Goal: Task Accomplishment & Management: Manage account settings

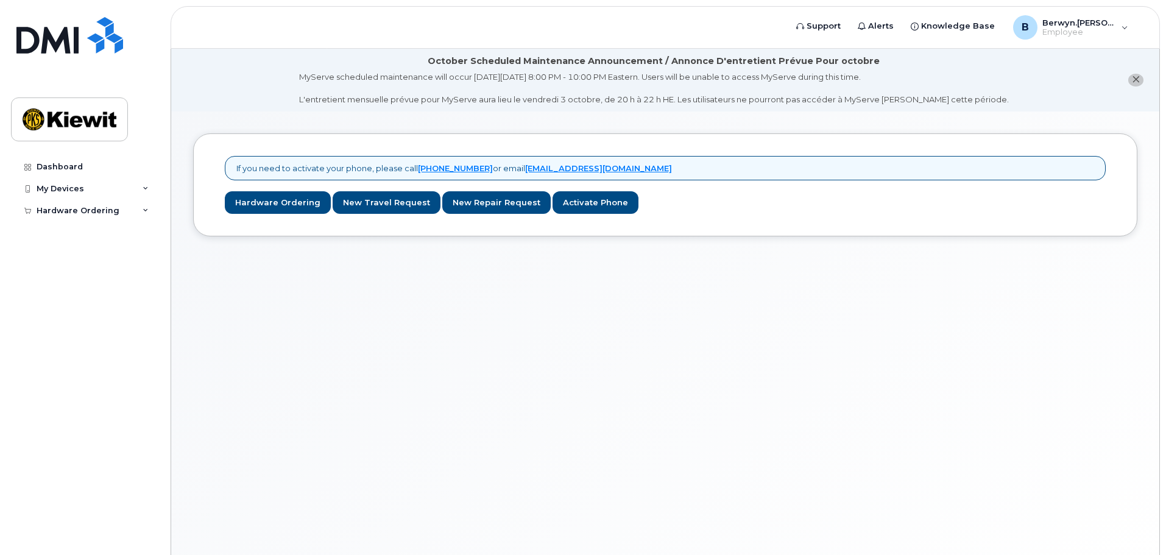
click at [716, 224] on div "If you need to activate your phone, please call 1-877-689-8289 or email helpdes…" at bounding box center [665, 184] width 945 height 103
click at [146, 188] on icon at bounding box center [146, 189] width 6 height 6
click at [145, 188] on icon at bounding box center [146, 189] width 6 height 6
click at [798, 218] on div "If you need to activate your phone, please call 1-877-689-8289 or email helpdes…" at bounding box center [665, 184] width 945 height 103
click at [371, 26] on header "Support Alerts Knowledge Base B Berwyn.[PERSON_NAME] Employee English Français …" at bounding box center [666, 27] width 990 height 43
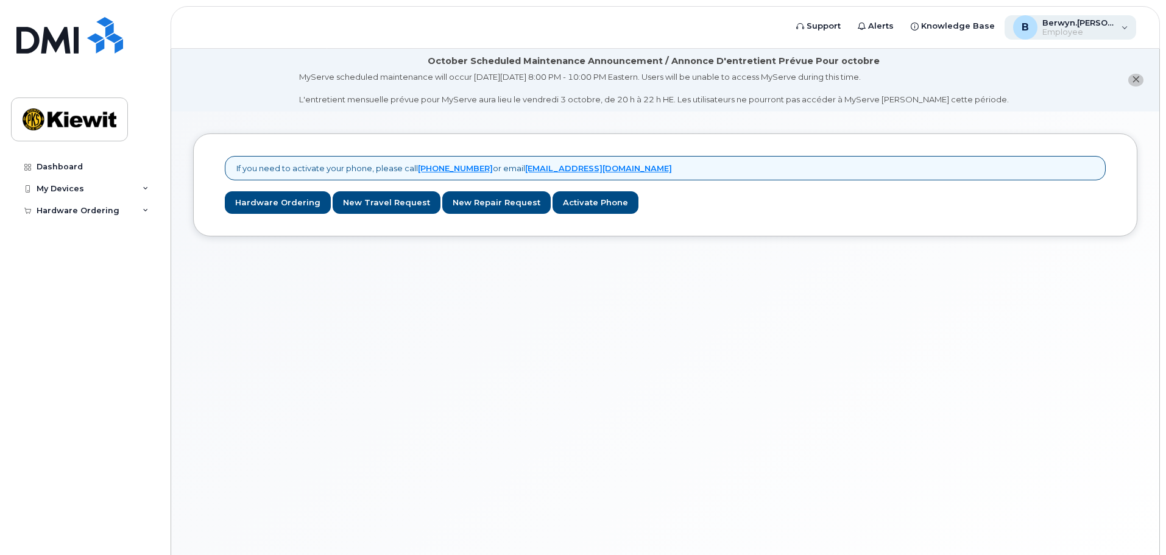
click at [1121, 26] on div "B Berwyn.Kandoll Employee" at bounding box center [1071, 27] width 132 height 24
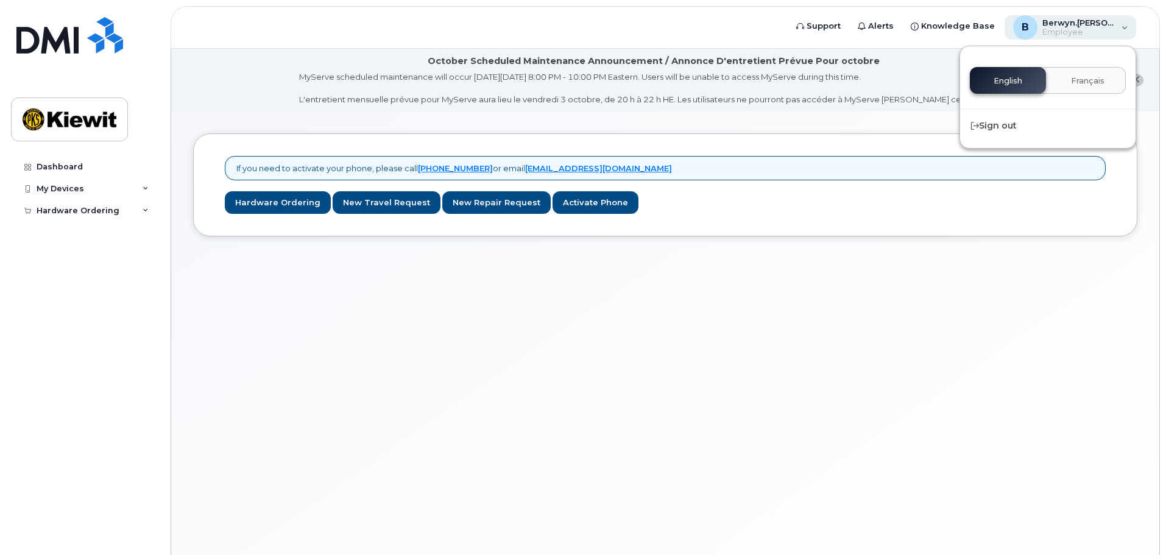
click at [1121, 26] on div "B Berwyn.Kandoll Employee" at bounding box center [1071, 27] width 132 height 24
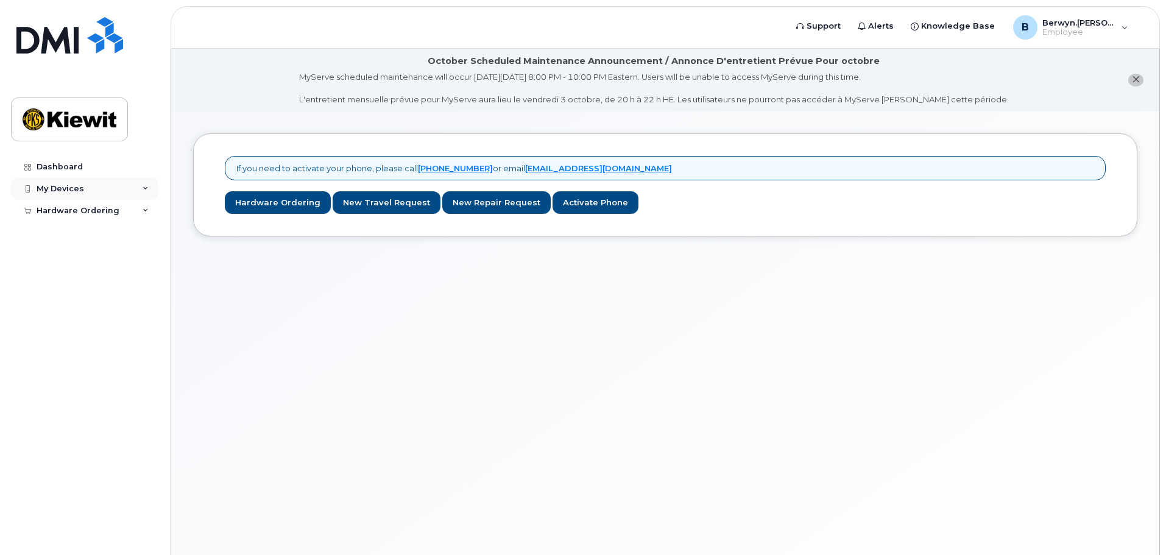
click at [123, 188] on div "My Devices" at bounding box center [84, 189] width 147 height 22
click at [79, 125] on img at bounding box center [70, 119] width 94 height 35
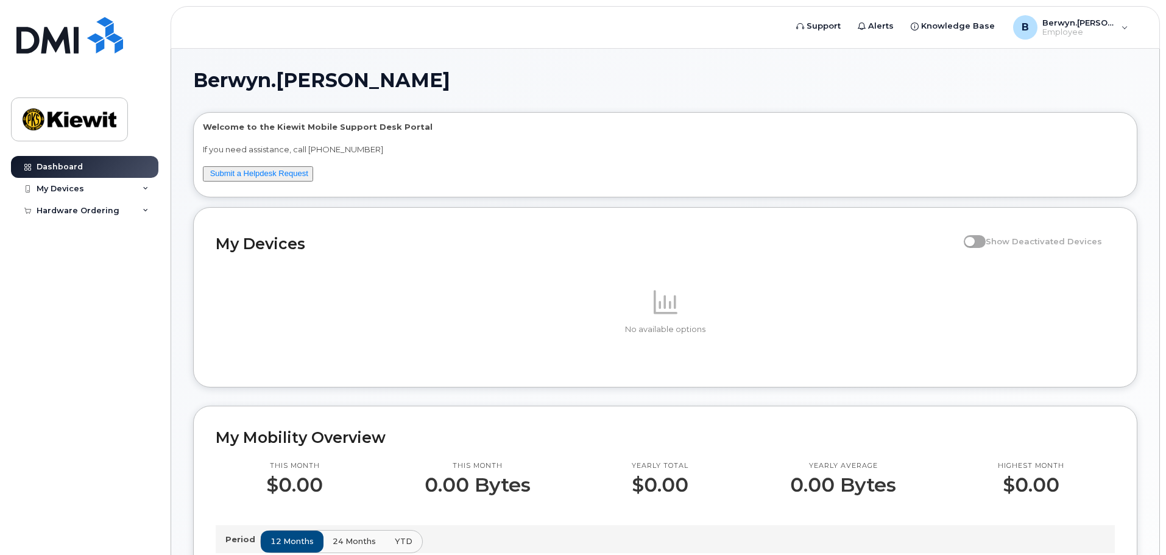
click at [612, 30] on header "Support Alerts Knowledge Base B Berwyn.[PERSON_NAME] Employee English Français …" at bounding box center [666, 27] width 990 height 43
click at [401, 116] on div "Welcome to the [PERSON_NAME] Mobile Support Desk Portal If you need assistance,…" at bounding box center [665, 155] width 943 height 84
click at [93, 190] on div "My Devices" at bounding box center [84, 189] width 147 height 22
click at [75, 213] on div "Add Device" at bounding box center [66, 211] width 48 height 11
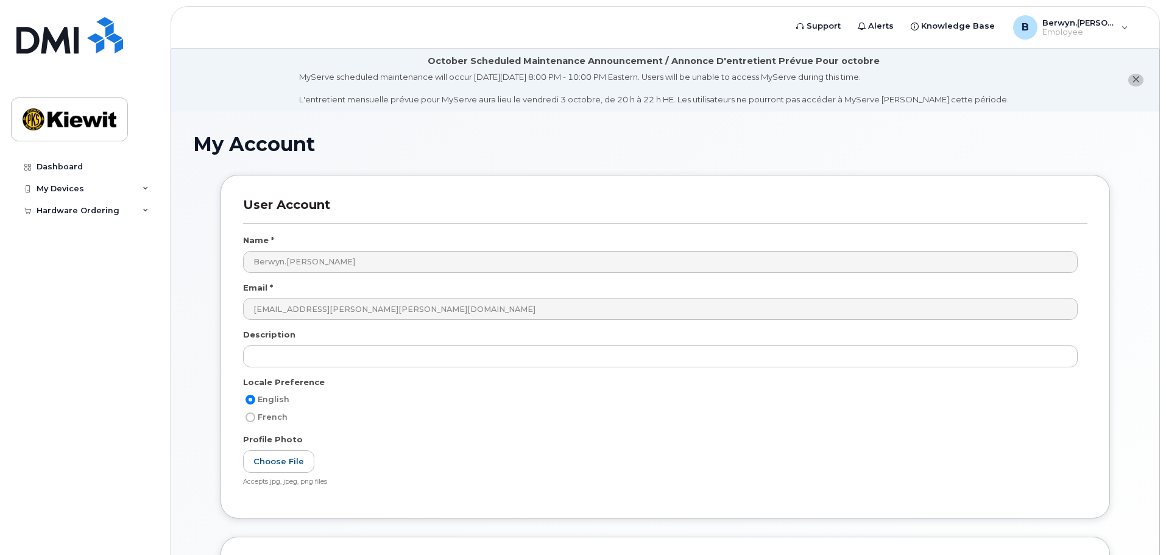
click at [661, 27] on header "Support Alerts Knowledge Base B Berwyn.[PERSON_NAME] Employee English Français …" at bounding box center [666, 27] width 990 height 43
click at [1064, 29] on span "Employee" at bounding box center [1079, 32] width 73 height 10
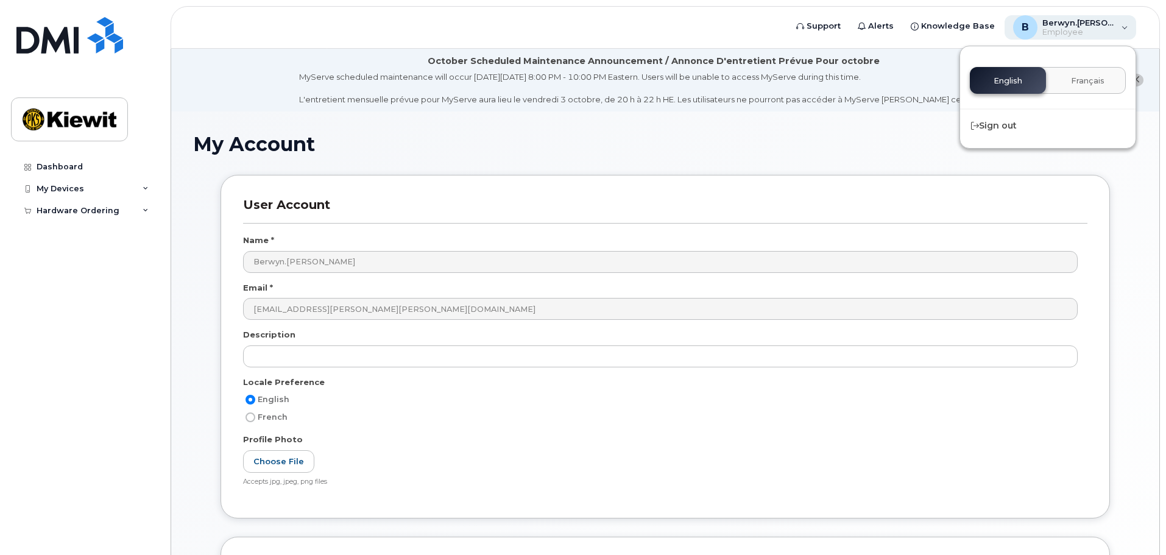
click at [1064, 29] on span "Employee" at bounding box center [1079, 32] width 73 height 10
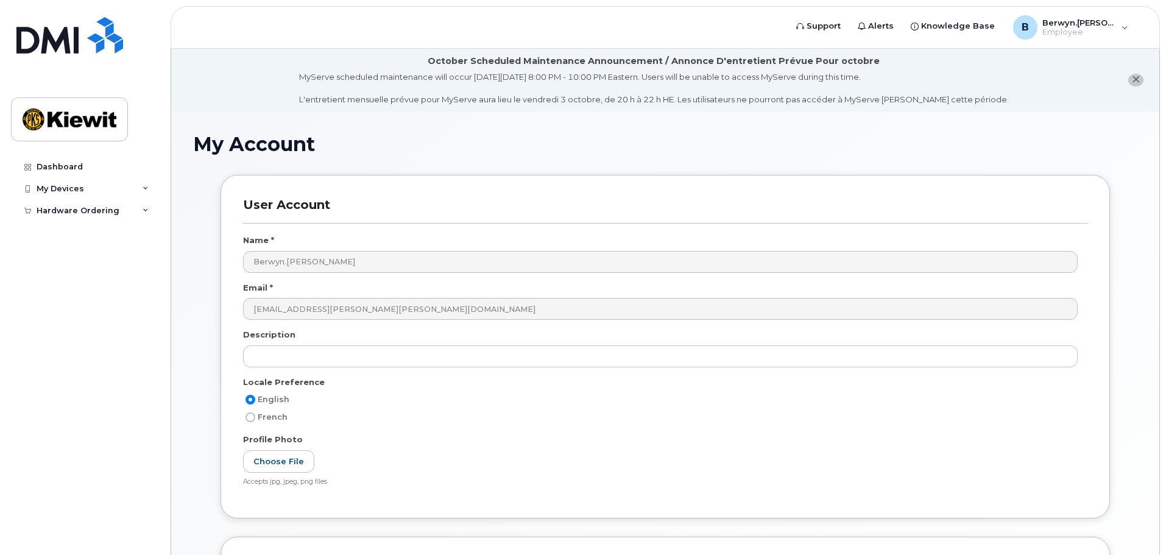
click at [1003, 93] on li "October Scheduled Maintenance Announcement / Annonce D'entretient Prévue Pour o…" at bounding box center [665, 80] width 989 height 63
click at [1139, 82] on icon "close notification" at bounding box center [1136, 80] width 8 height 8
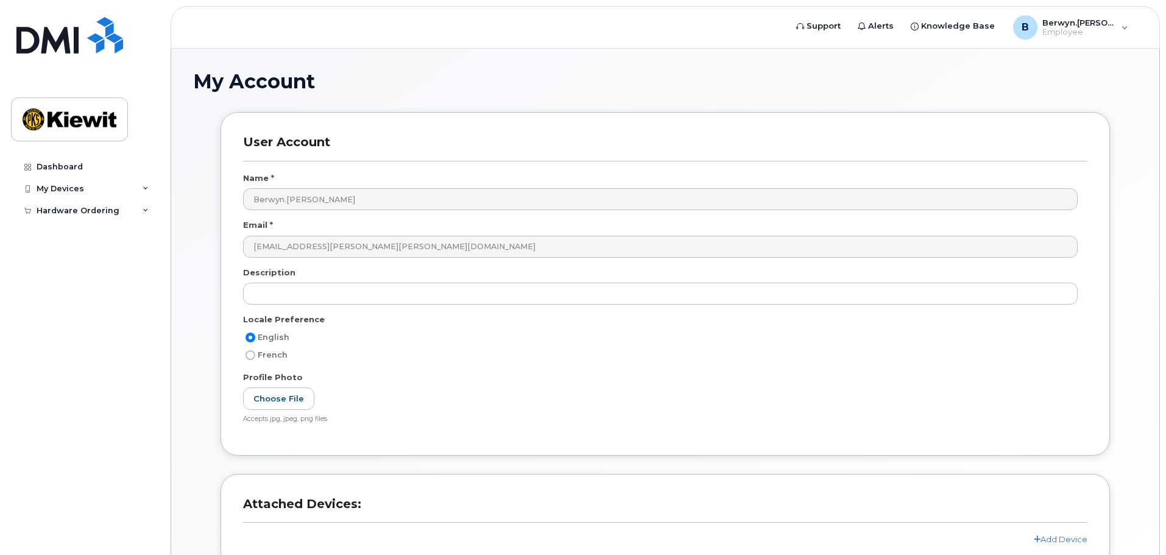
click at [1132, 132] on div "User Account Name * Berwyn.Kandoll Email * berwyn.kandoll@kiewit.com Descriptio…" at bounding box center [665, 360] width 945 height 497
click at [82, 128] on img at bounding box center [70, 119] width 94 height 35
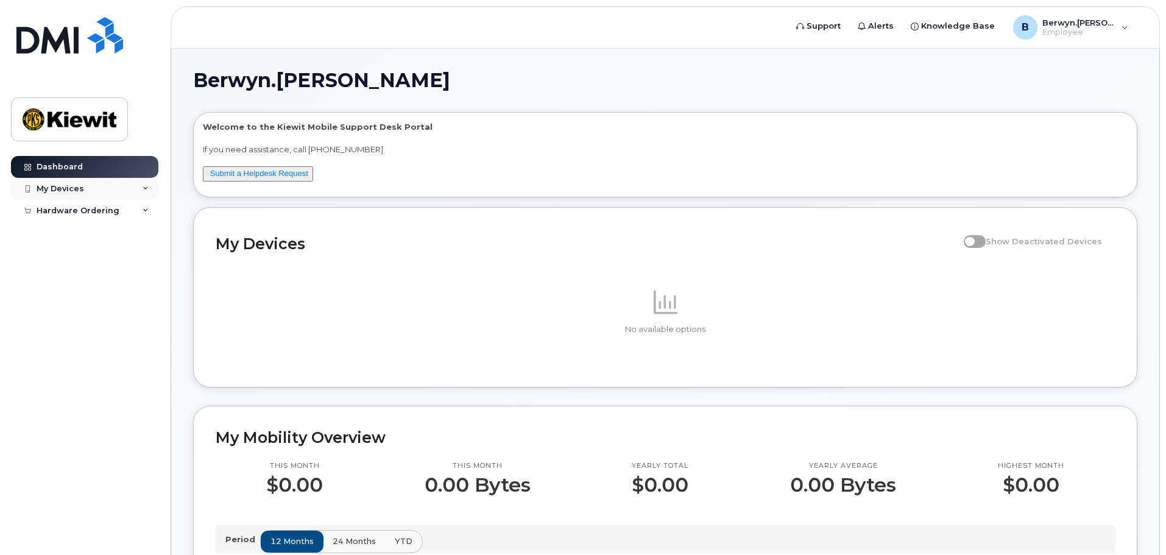
click at [143, 188] on icon at bounding box center [146, 189] width 6 height 6
click at [145, 210] on icon at bounding box center [146, 211] width 6 height 6
click at [146, 191] on icon at bounding box center [146, 189] width 6 height 6
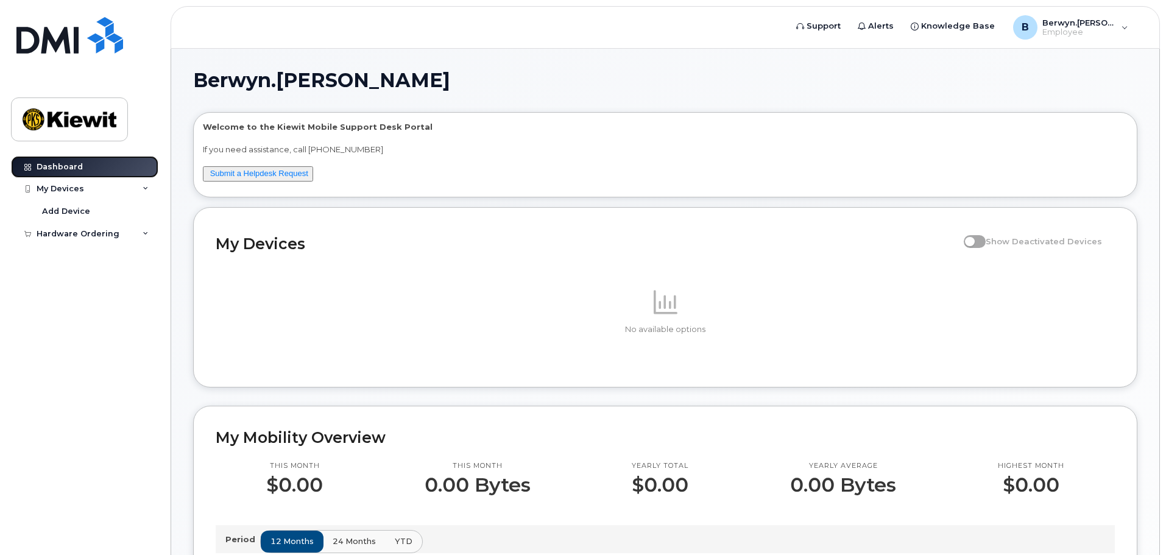
click at [86, 168] on link "Dashboard" at bounding box center [84, 167] width 147 height 22
click at [435, 147] on p "If you need assistance, call [PHONE_NUMBER]" at bounding box center [665, 150] width 925 height 12
click at [390, 145] on p "If you need assistance, call [PHONE_NUMBER]" at bounding box center [665, 150] width 925 height 12
click at [390, 127] on p "Welcome to the Kiewit Mobile Support Desk Portal" at bounding box center [665, 127] width 925 height 12
click at [372, 120] on div "Welcome to the [PERSON_NAME] Mobile Support Desk Portal If you need assistance,…" at bounding box center [665, 155] width 943 height 84
